Goal: Find specific page/section: Find specific page/section

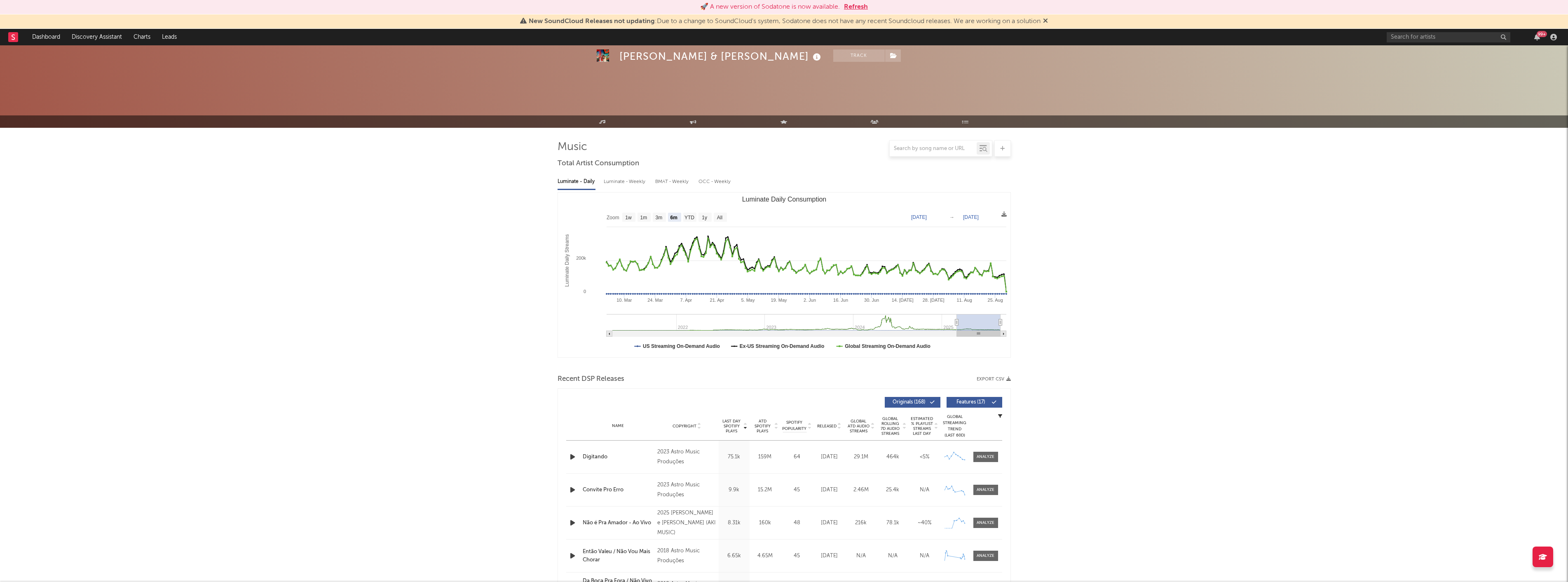
select select "6m"
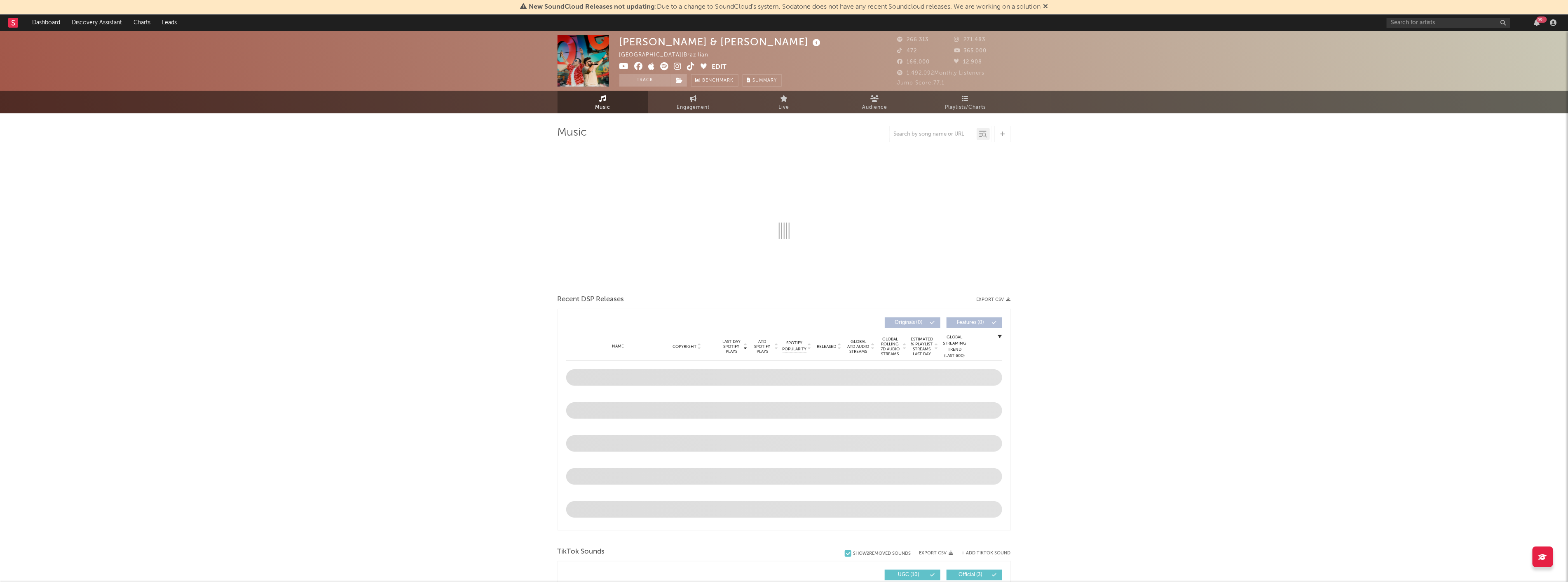
select select "6m"
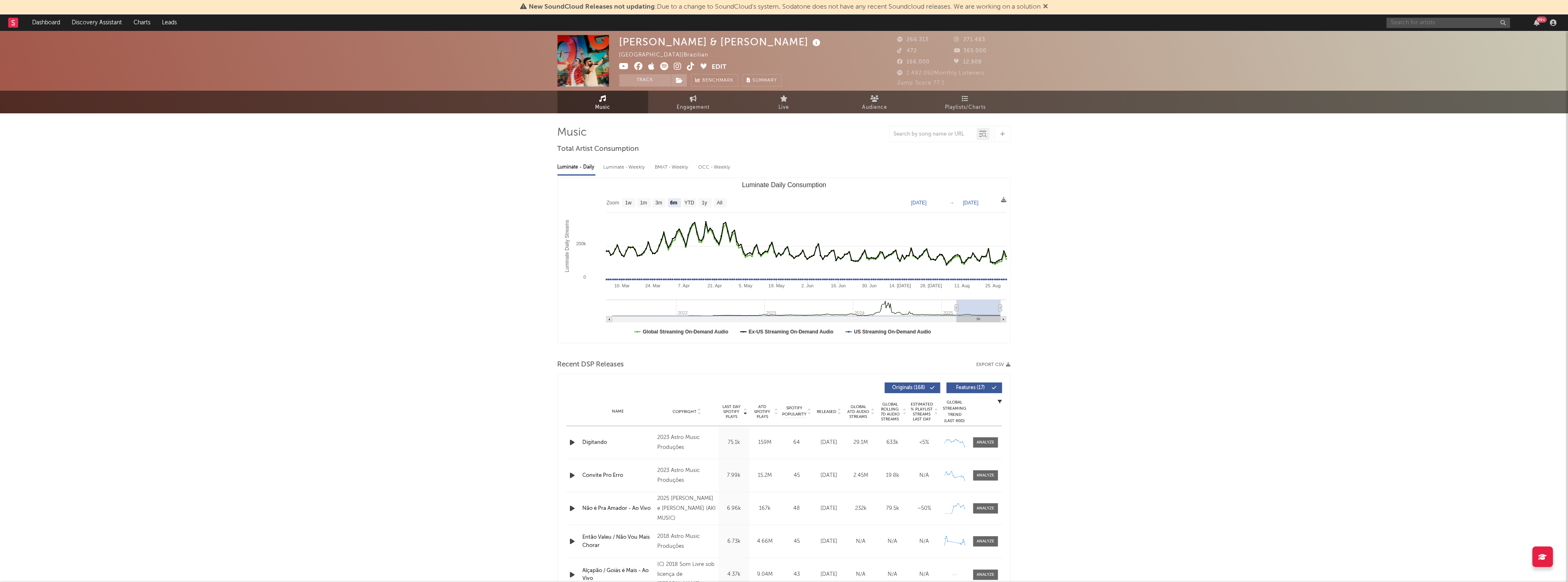
click at [1402, 25] on input "text" at bounding box center [1448, 23] width 124 height 10
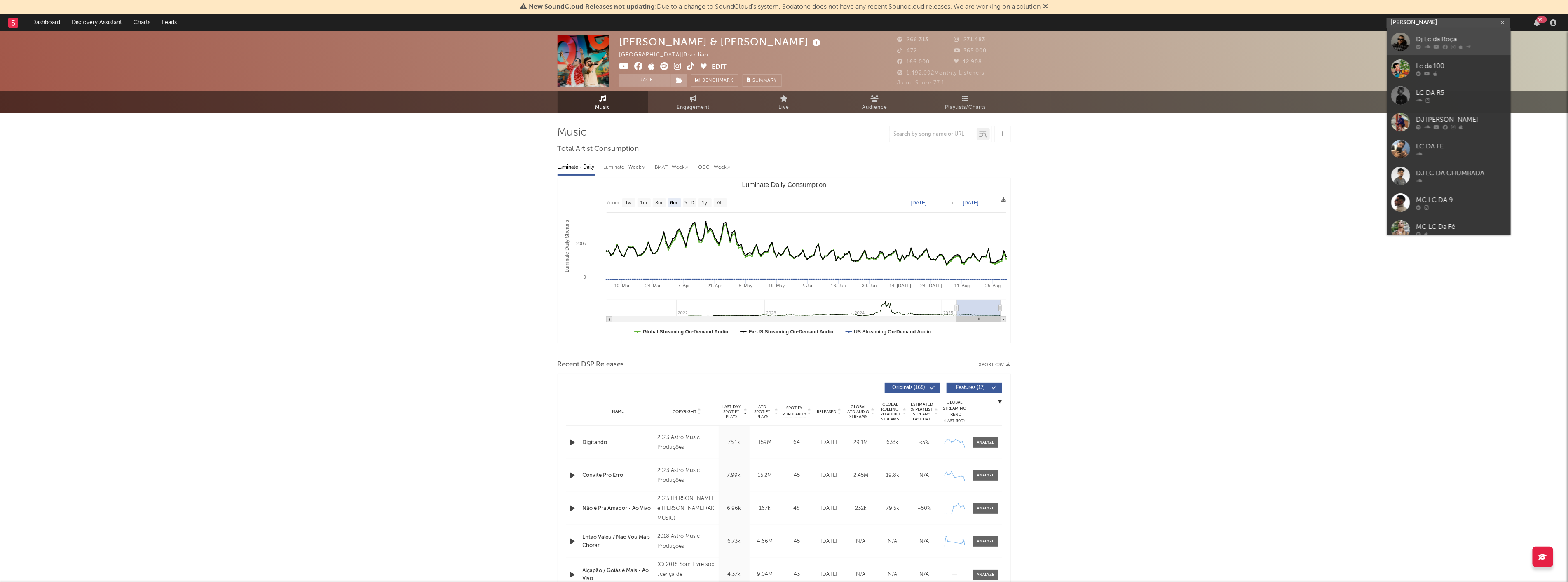
type input "lc da roça"
click at [1431, 40] on div "Dj Lc da Roça" at bounding box center [1461, 39] width 91 height 10
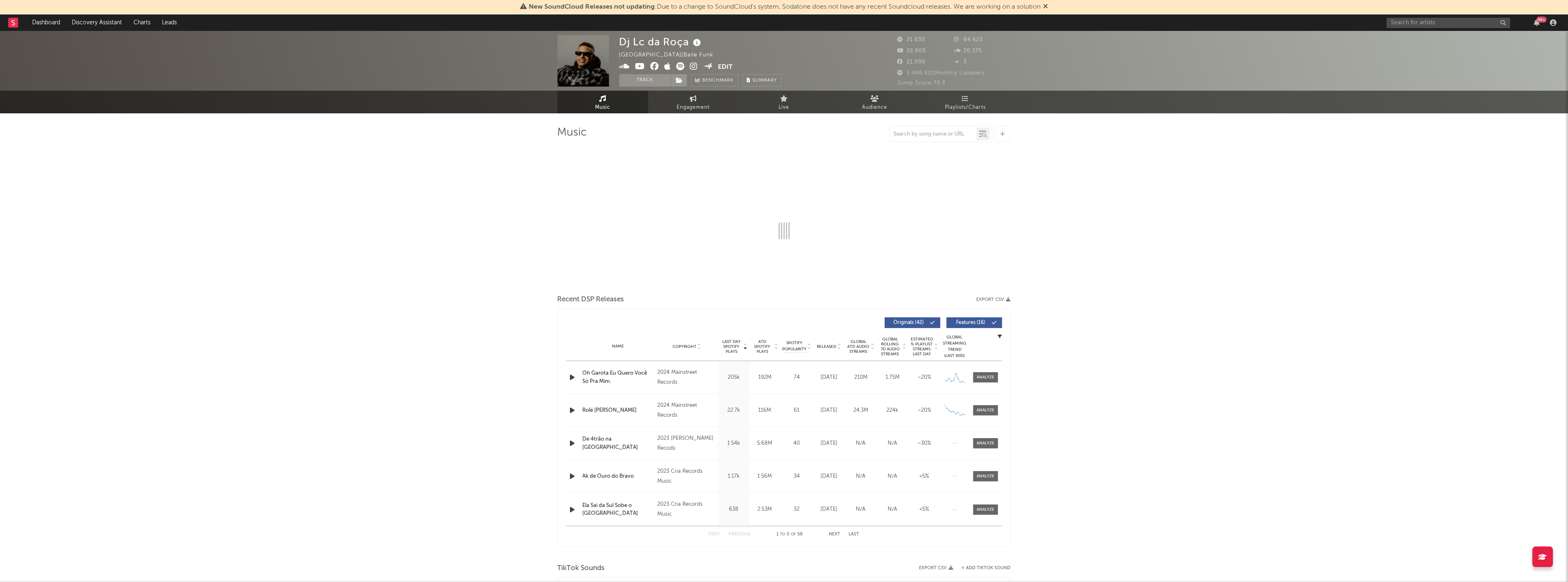
select select "6m"
